Goal: Task Accomplishment & Management: Use online tool/utility

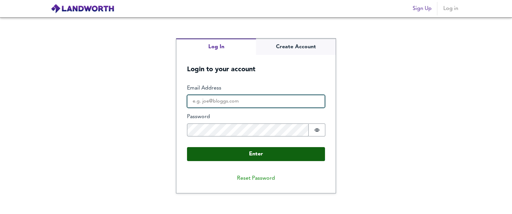
type input "[EMAIL_ADDRESS][DOMAIN_NAME]"
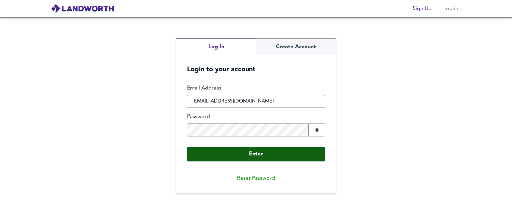
click at [245, 158] on button "Enter" at bounding box center [256, 154] width 138 height 14
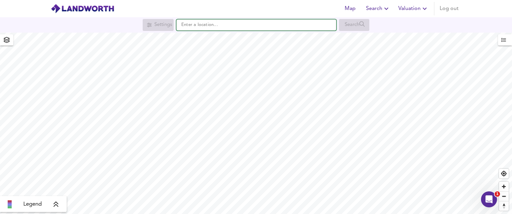
click at [218, 26] on input "text" at bounding box center [256, 24] width 160 height 11
paste input "MK14 5HU"
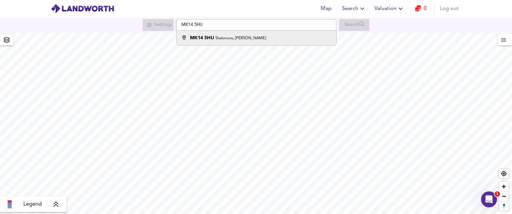
click at [225, 41] on div "[STREET_ADDRESS][PERSON_NAME]" at bounding box center [228, 38] width 76 height 7
type input "[STREET_ADDRESS][PERSON_NAME]"
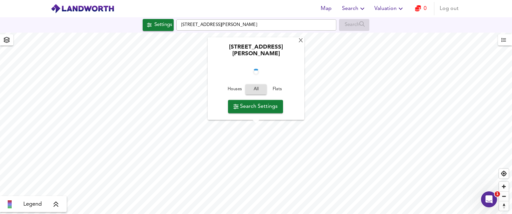
checkbox input "false"
checkbox input "true"
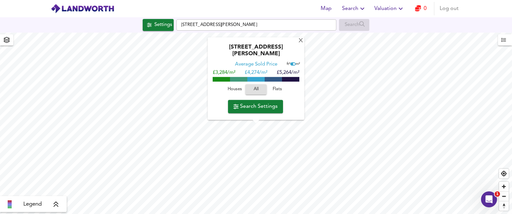
click at [231, 92] on span "Houses" at bounding box center [235, 90] width 18 height 8
